Goal: Task Accomplishment & Management: Manage account settings

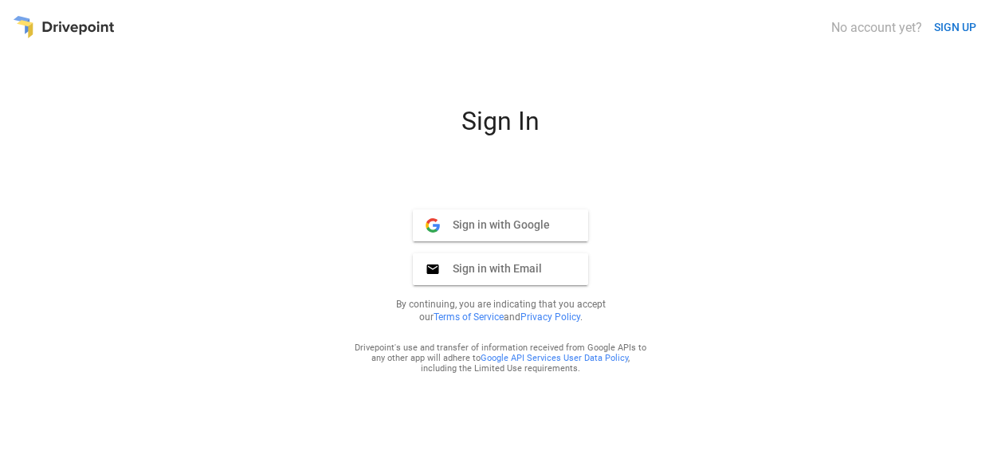
click at [501, 231] on span "Sign in with Google" at bounding box center [495, 225] width 110 height 14
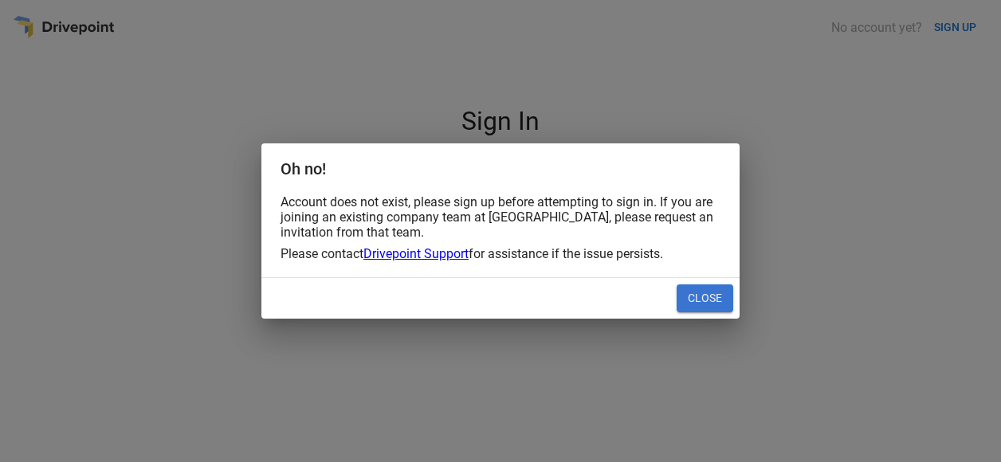
click at [719, 299] on button "Close" at bounding box center [705, 299] width 57 height 29
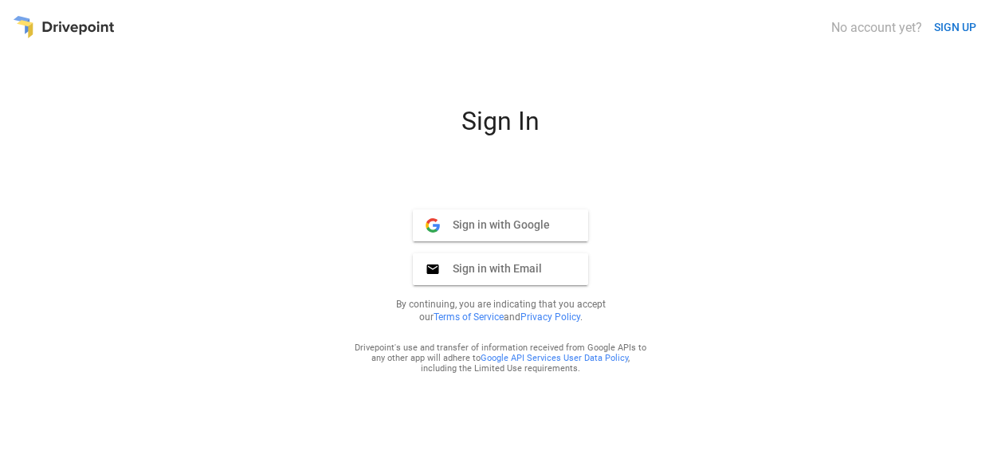
click at [57, 31] on div at bounding box center [64, 27] width 102 height 29
click at [26, 17] on div at bounding box center [64, 27] width 102 height 29
